Goal: Information Seeking & Learning: Learn about a topic

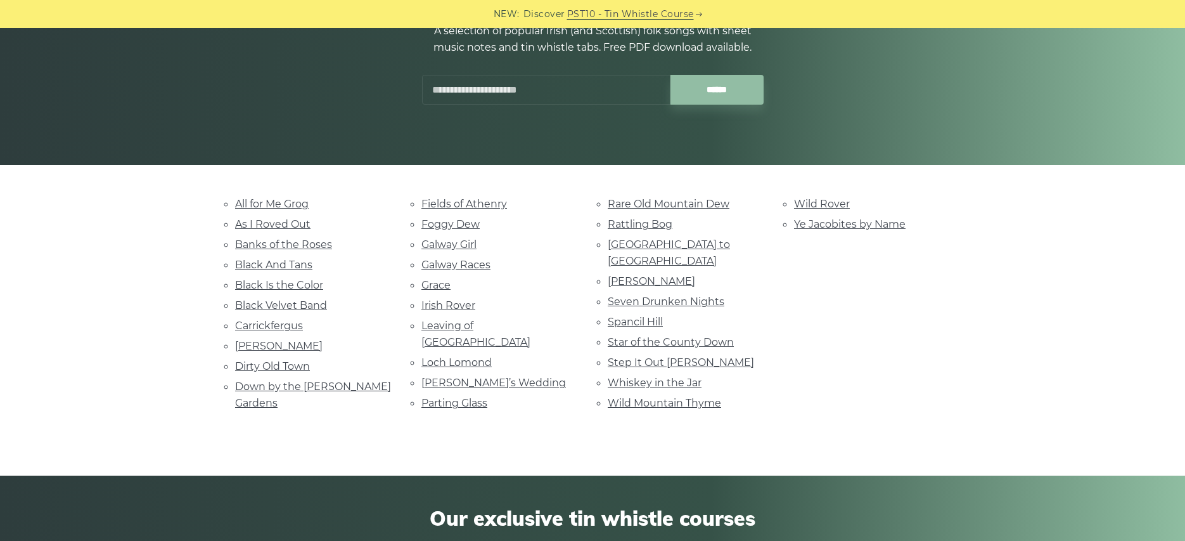
scroll to position [193, 0]
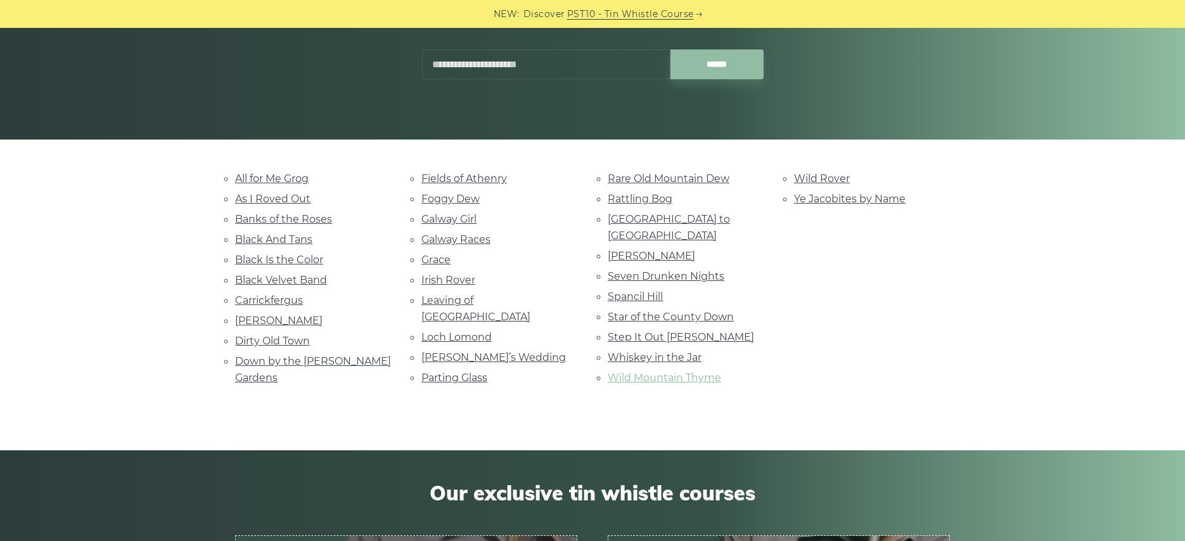
click at [678, 371] on link "Wild Mountain Thyme" at bounding box center [664, 377] width 113 height 12
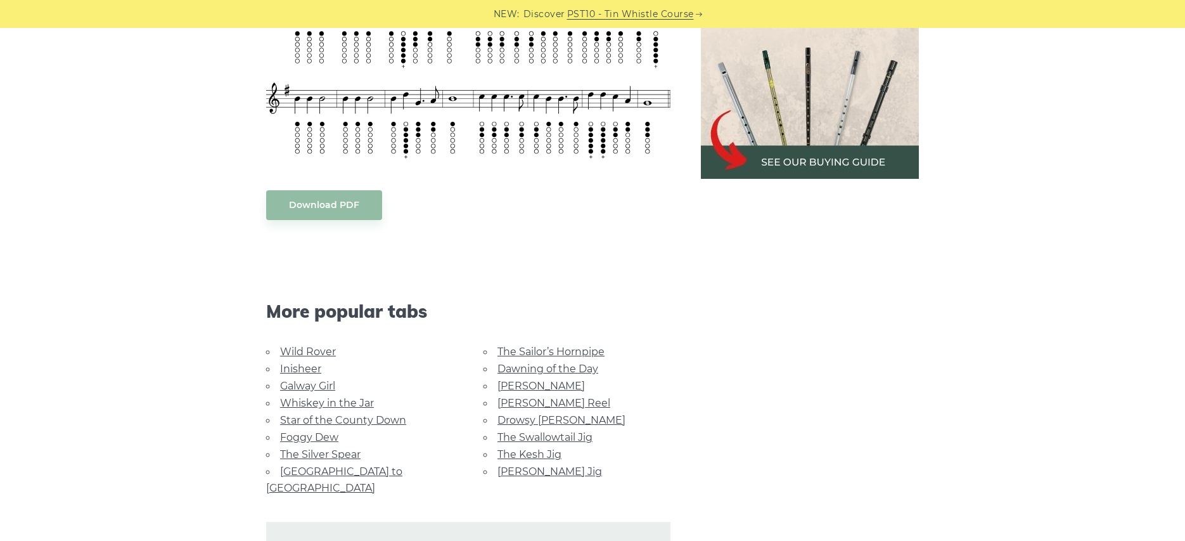
scroll to position [709, 0]
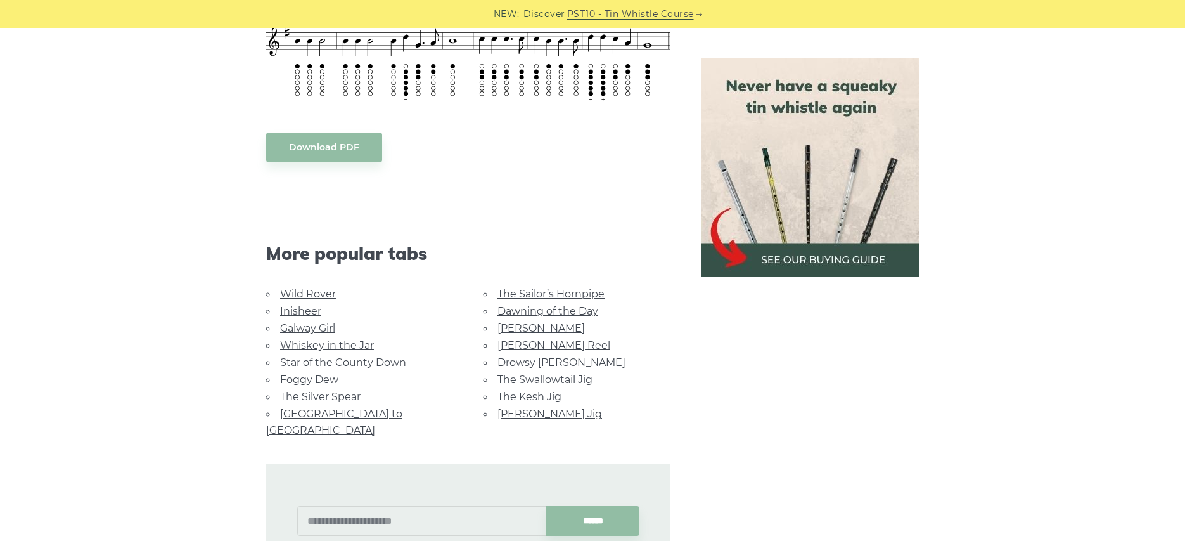
click at [308, 295] on link "Wild Rover" at bounding box center [308, 294] width 56 height 12
click at [293, 376] on link "Foggy Dew" at bounding box center [309, 379] width 58 height 12
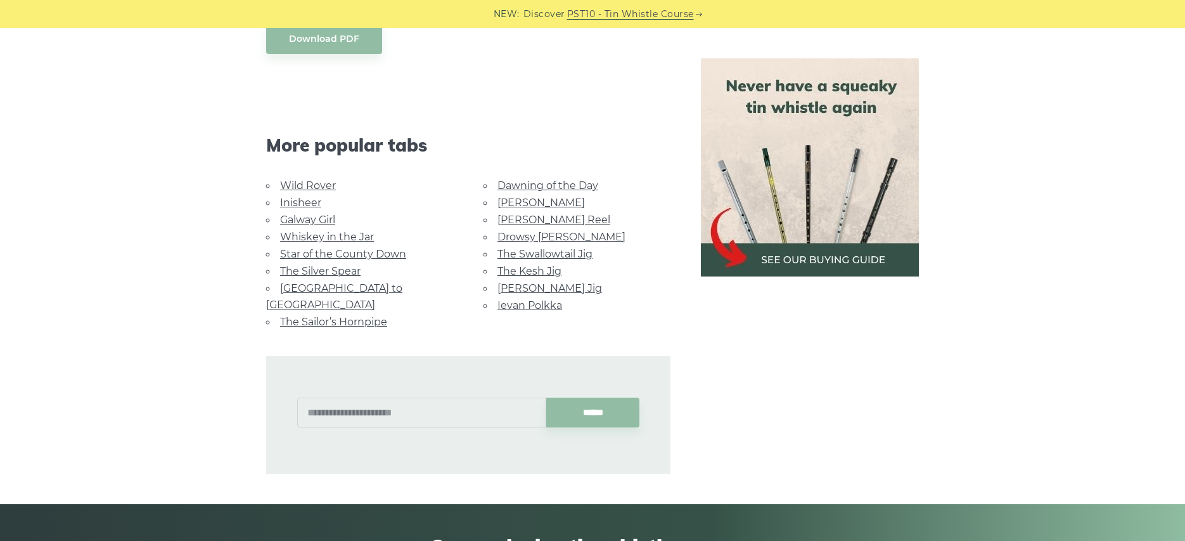
scroll to position [747, 0]
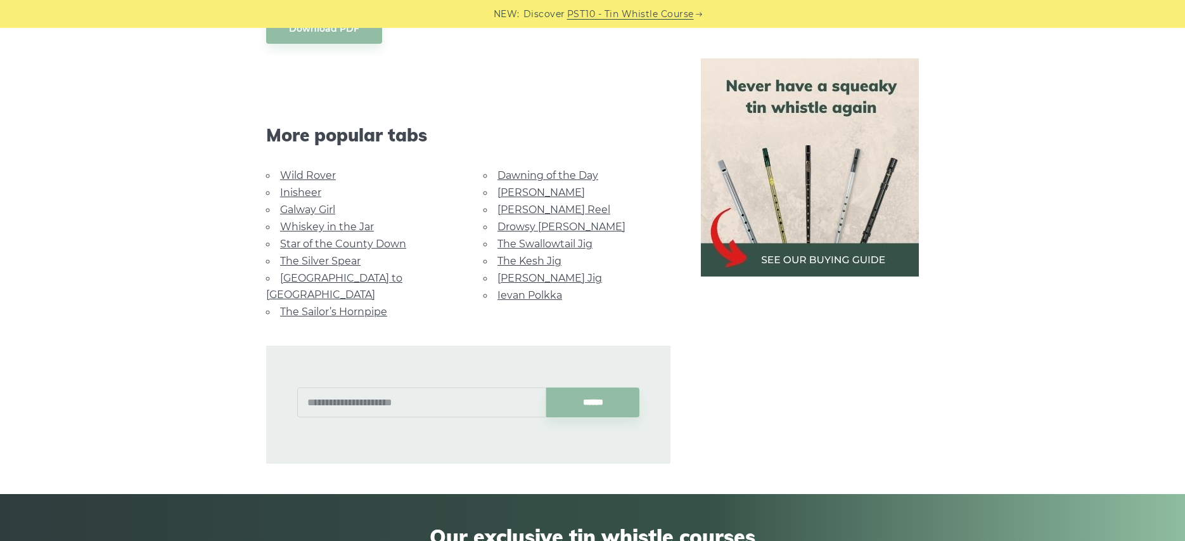
click at [318, 240] on link "Star of the County Down" at bounding box center [343, 244] width 126 height 12
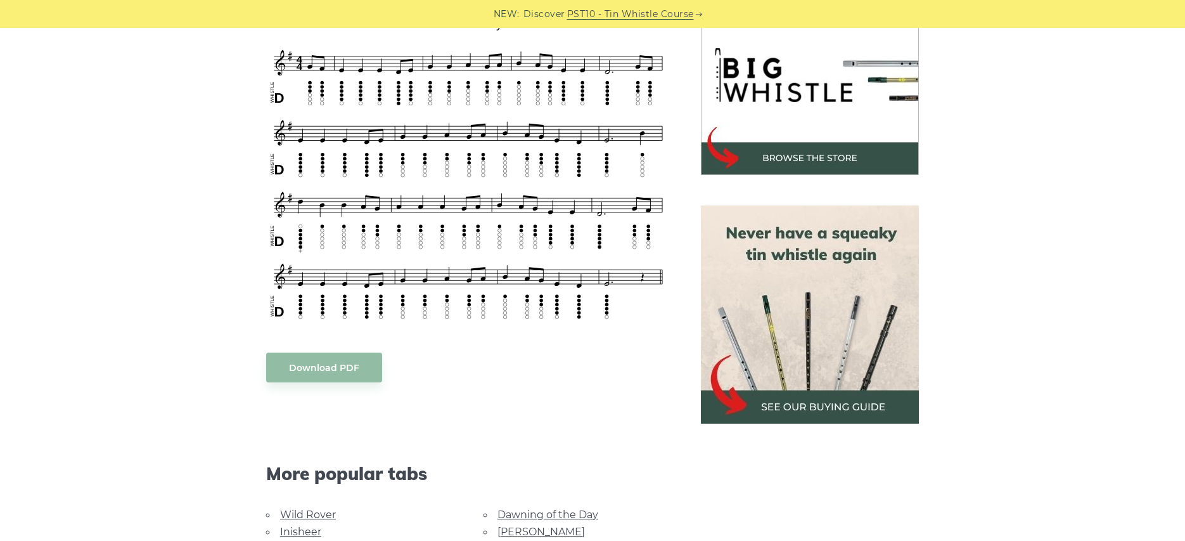
scroll to position [428, 0]
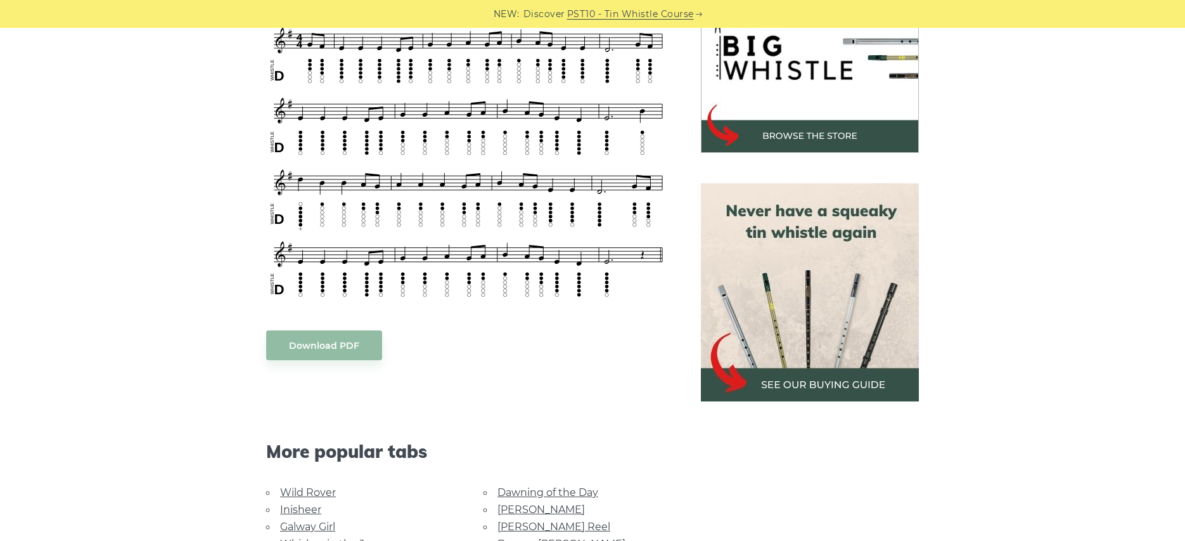
click at [225, 321] on div "Sheet music (notes) and tab to play Star of the County Down on a tin whistle (p…" at bounding box center [592, 358] width 745 height 846
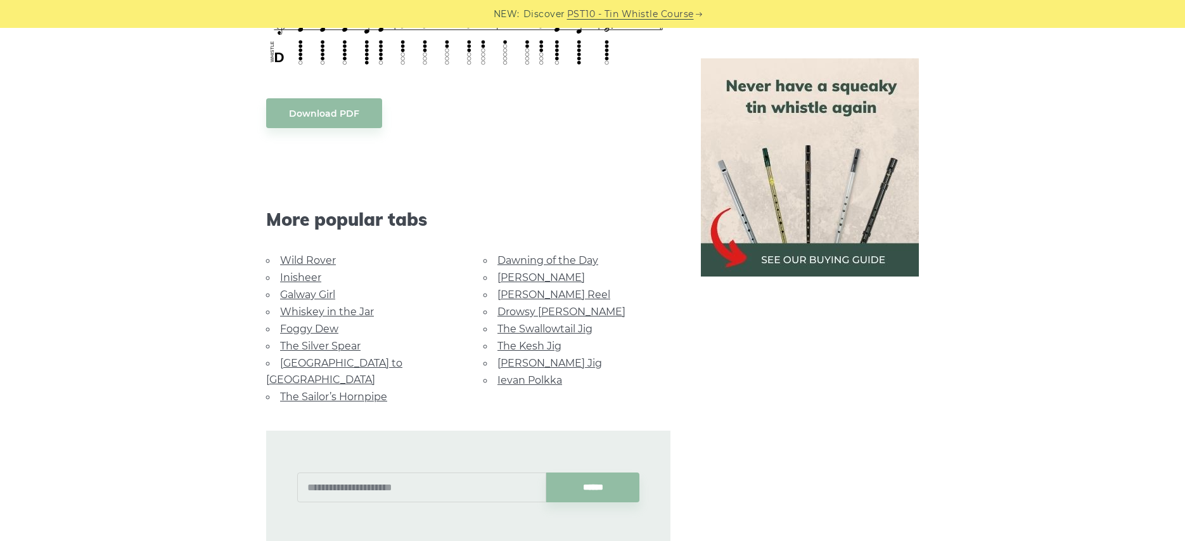
scroll to position [667, 0]
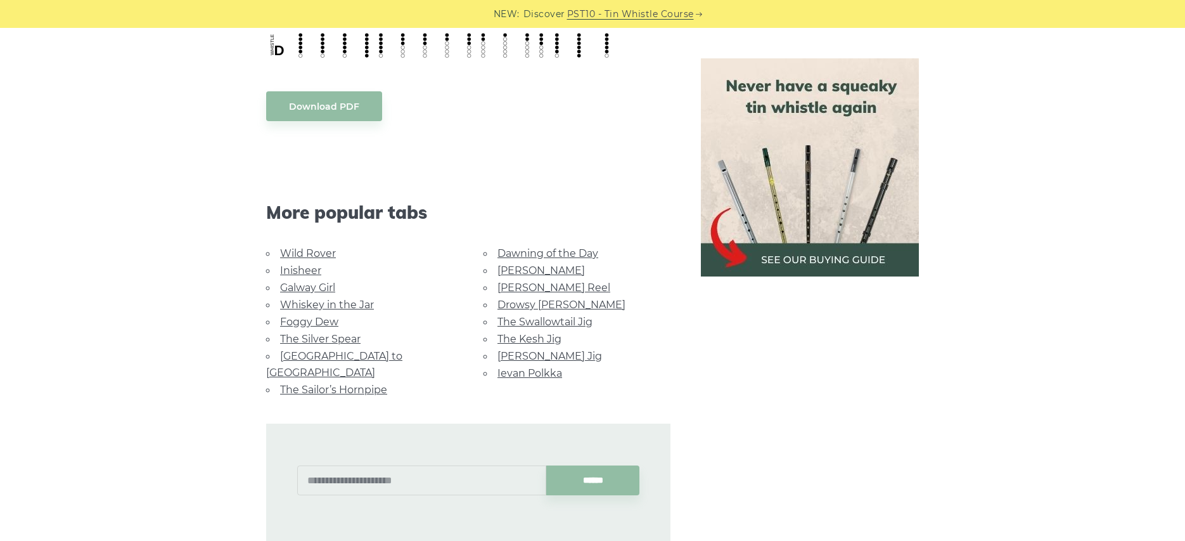
click at [290, 274] on link "Inisheer" at bounding box center [300, 270] width 41 height 12
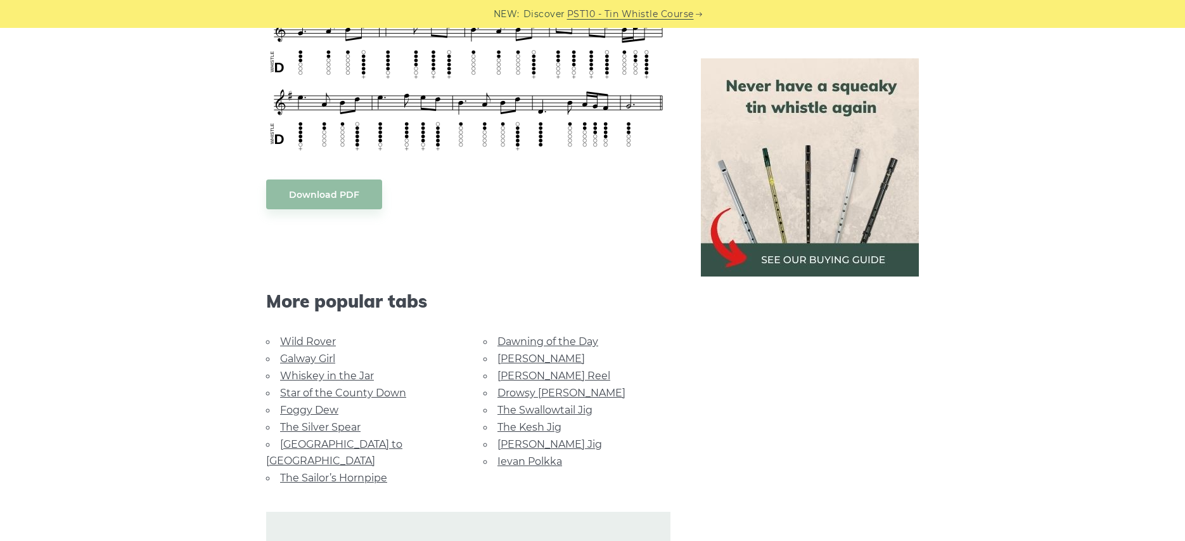
scroll to position [794, 0]
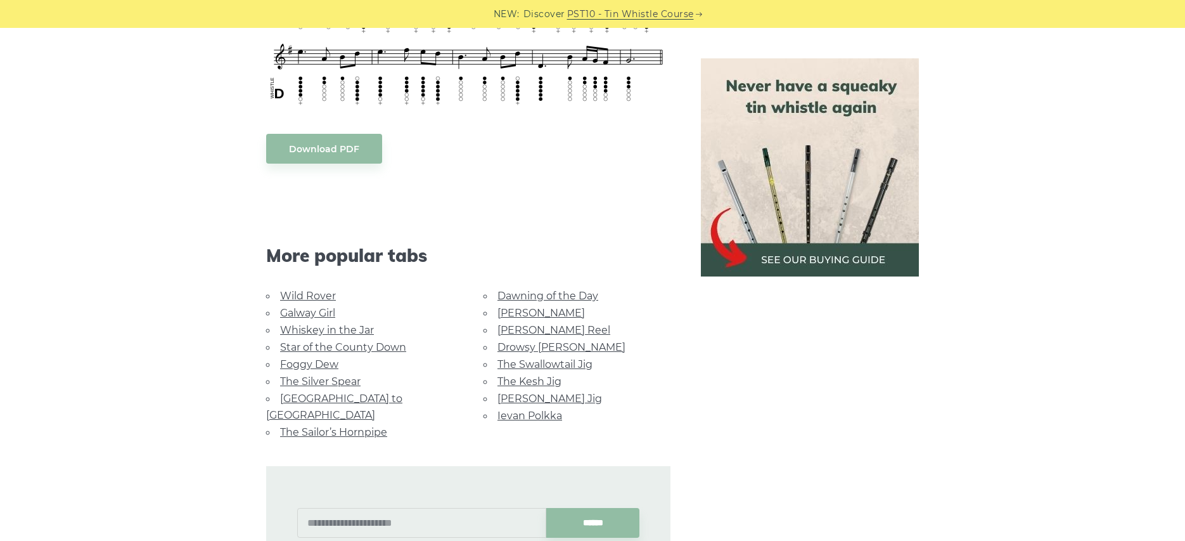
click at [524, 358] on link "The Swallowtail Jig" at bounding box center [545, 364] width 95 height 12
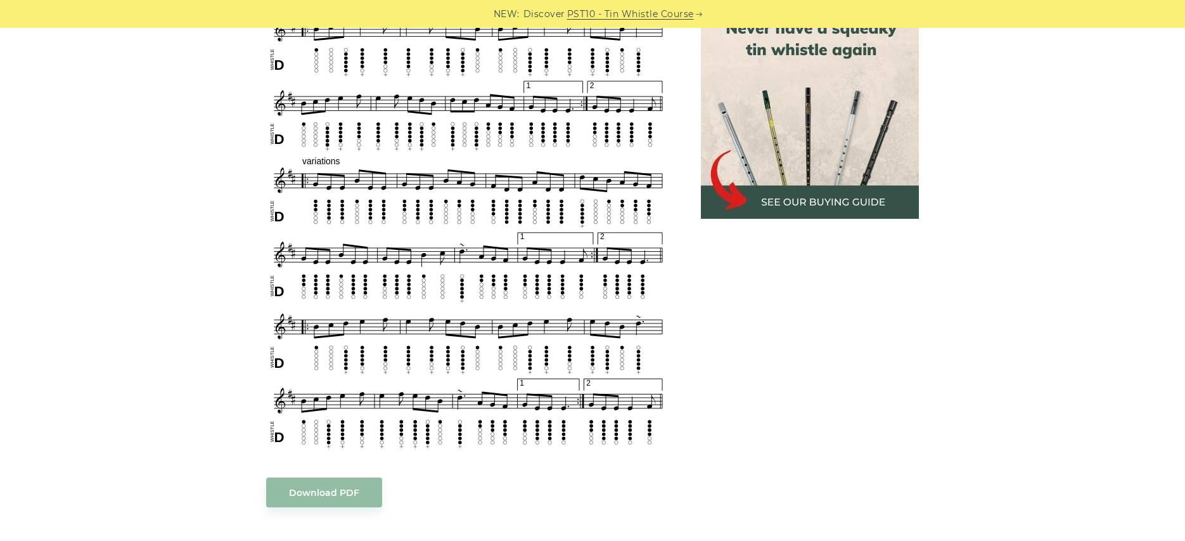
scroll to position [691, 0]
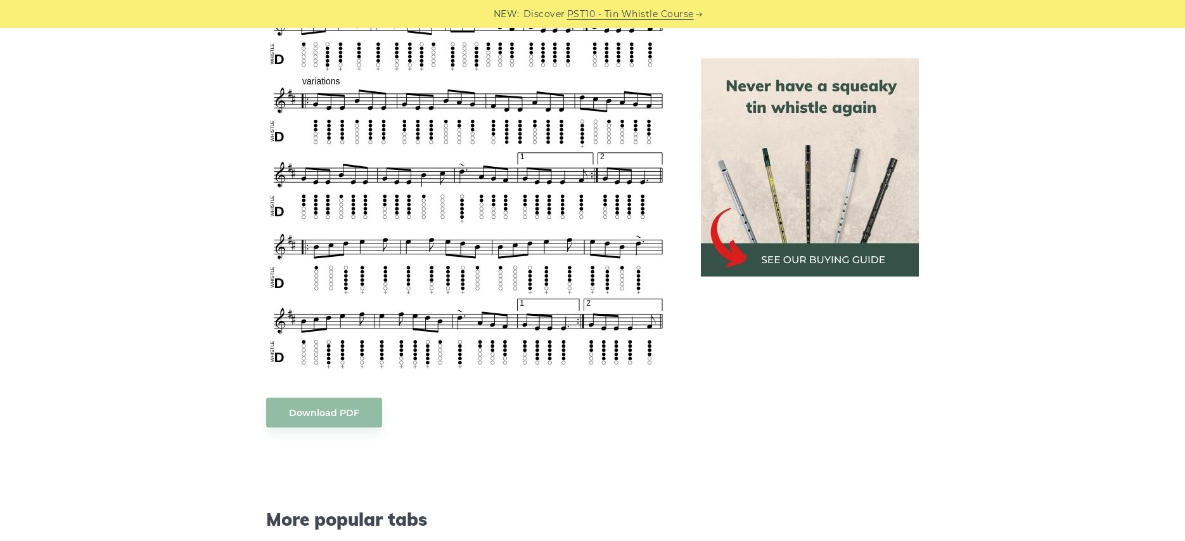
click at [216, 358] on div "Sheet music notes and tab to play The Swallowtail Jig on a tin whistle (penny w…" at bounding box center [593, 259] width 776 height 1175
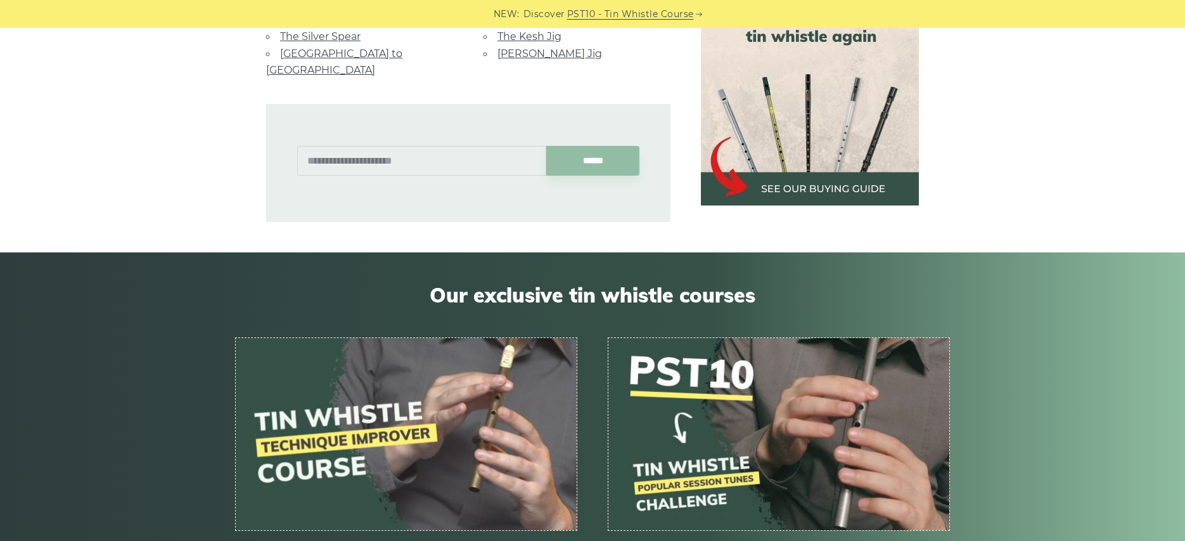
scroll to position [1218, 0]
